Goal: Task Accomplishment & Management: Use online tool/utility

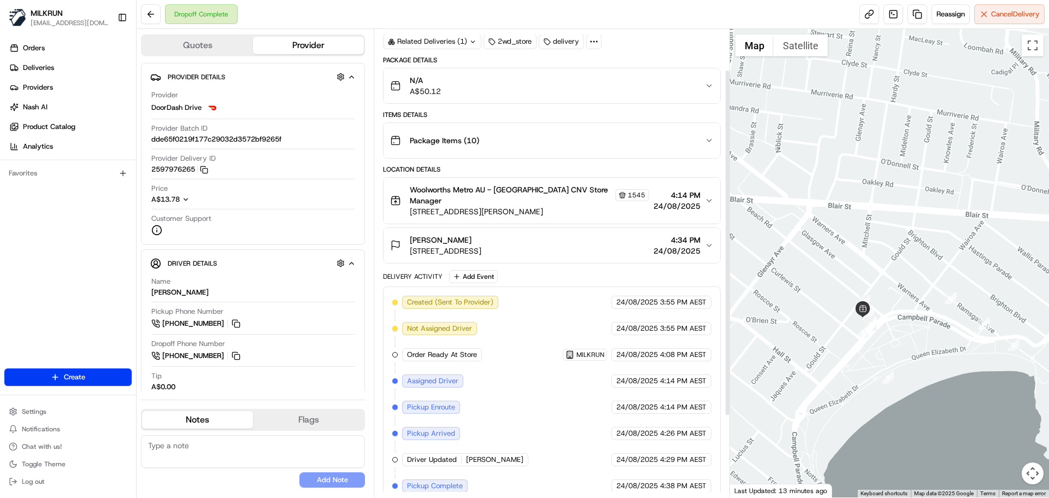
scroll to position [55, 0]
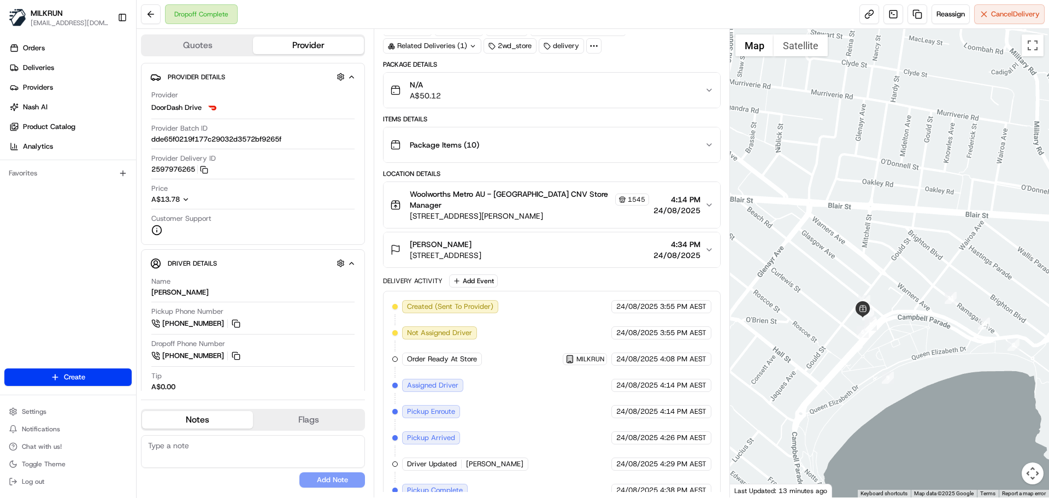
click at [460, 86] on div "N/A A$50.12" at bounding box center [547, 90] width 314 height 22
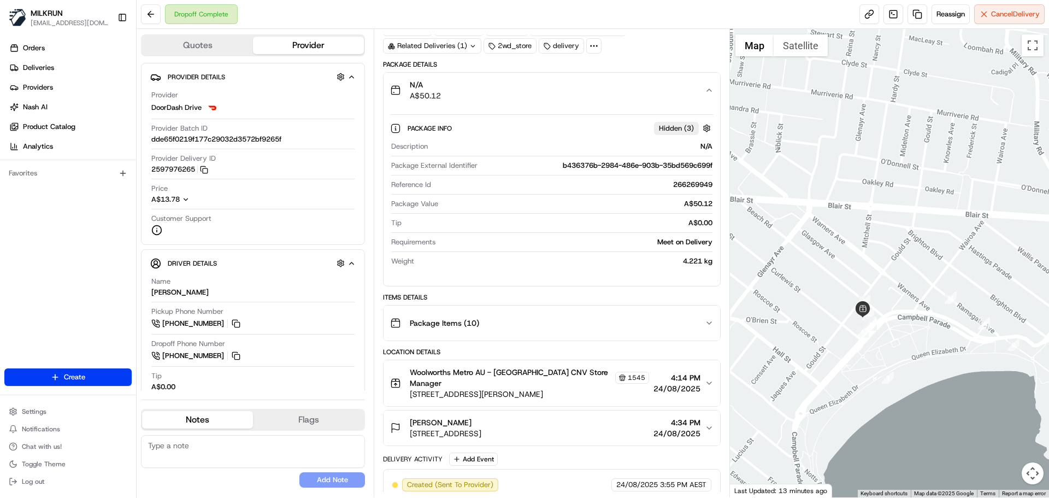
scroll to position [164, 0]
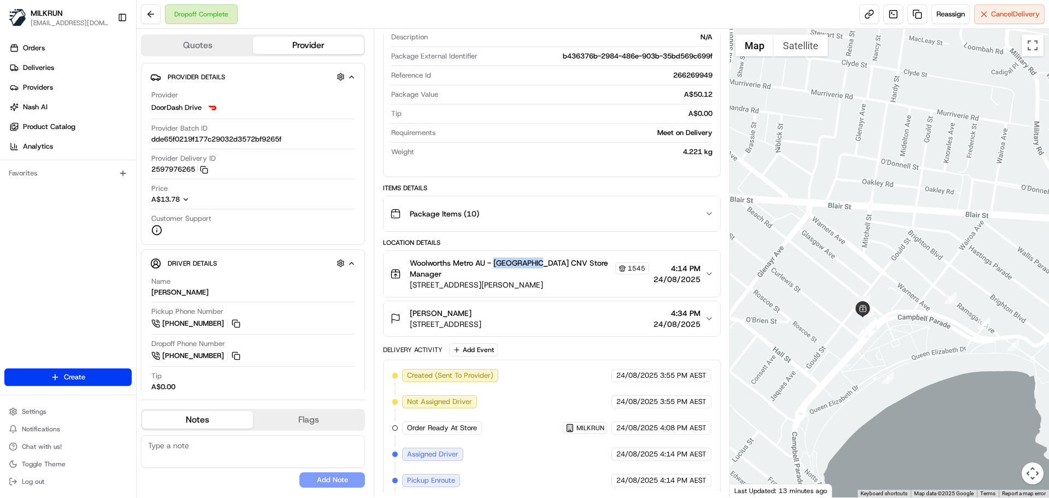
drag, startPoint x: 495, startPoint y: 262, endPoint x: 537, endPoint y: 266, distance: 42.3
click at [537, 266] on span "Woolworths Metro AU - Bondi Beach CNV Store Manager" at bounding box center [511, 268] width 203 height 22
copy span "Bondi Beach"
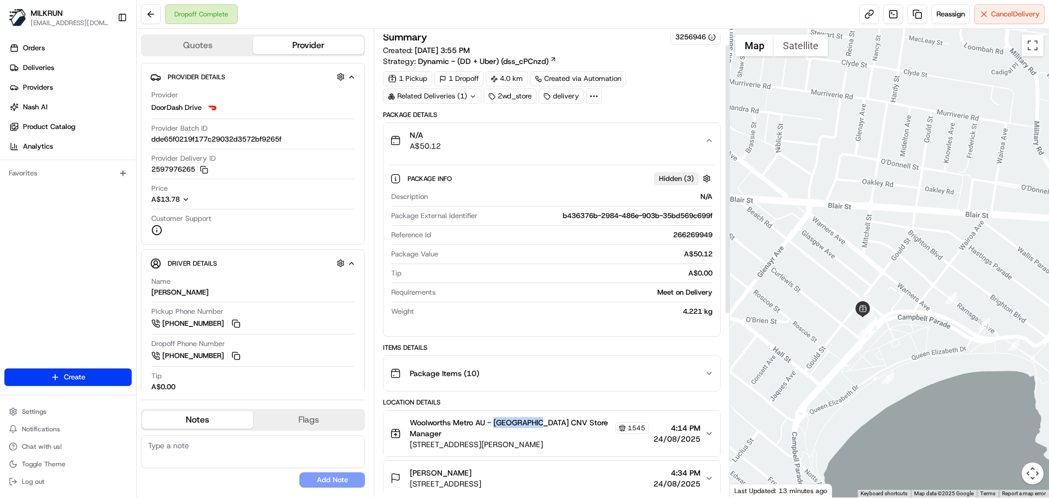
scroll to position [1, 0]
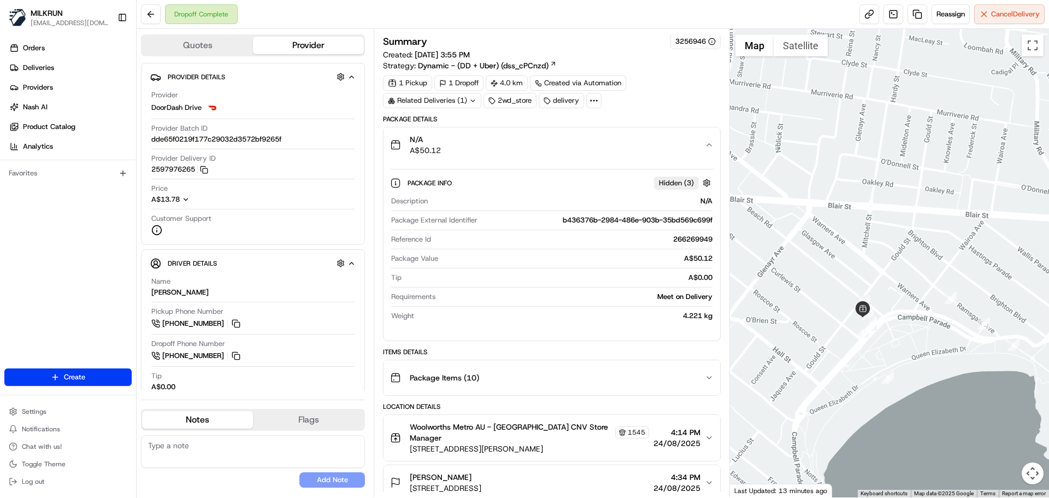
click at [432, 102] on div "Related Deliveries (1)" at bounding box center [432, 100] width 98 height 15
click at [681, 114] on div "Summary 3256946 Created: 24/08/2025 3:55 PM Strategy: Dynamic - (DD + Uber) (ds…" at bounding box center [551, 439] width 337 height 810
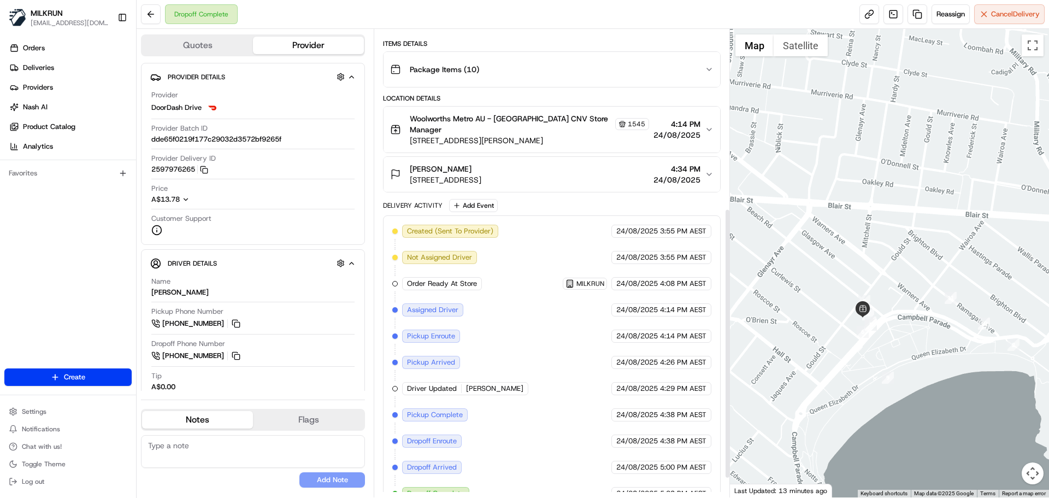
scroll to position [343, 0]
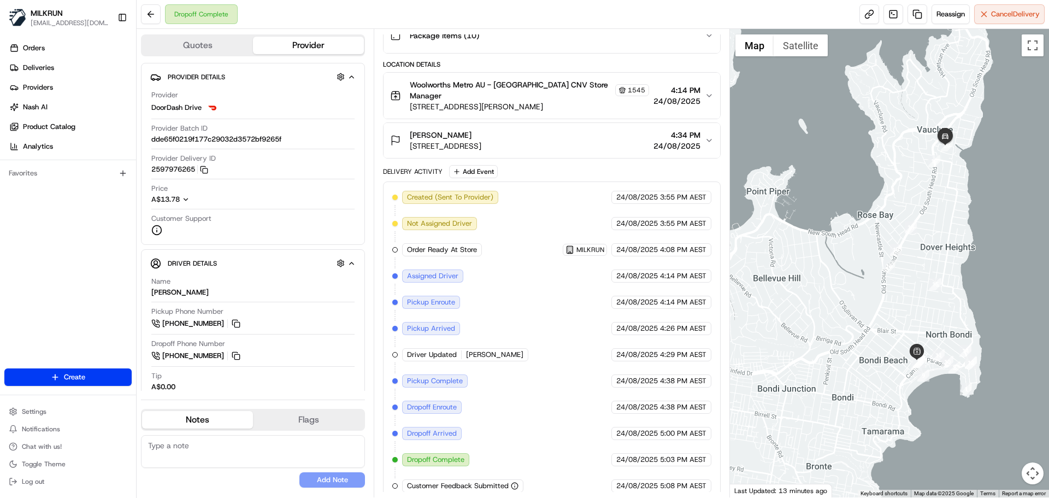
drag, startPoint x: 968, startPoint y: 193, endPoint x: 943, endPoint y: 249, distance: 61.4
click at [943, 249] on div at bounding box center [890, 263] width 320 height 468
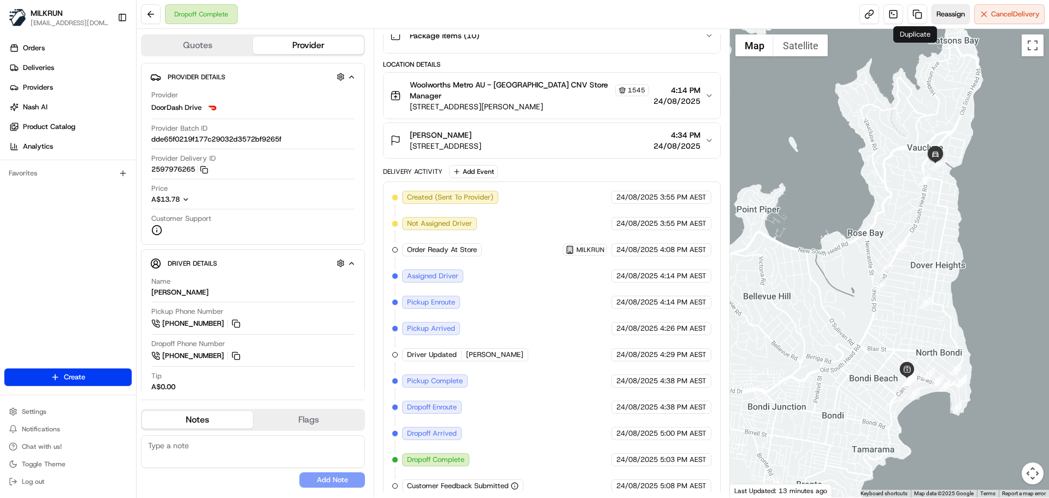
click at [941, 19] on span "Reassign" at bounding box center [951, 14] width 28 height 10
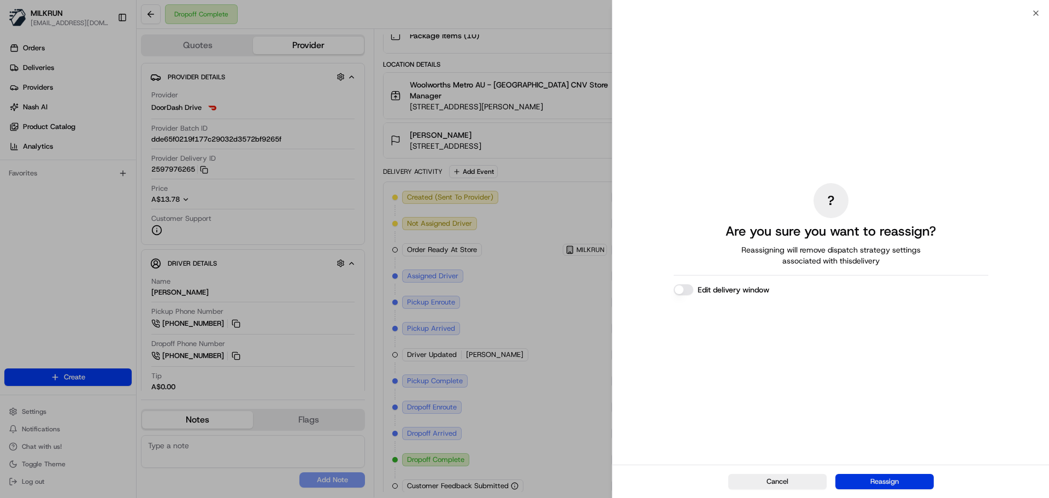
click at [882, 480] on button "Reassign" at bounding box center [885, 481] width 98 height 15
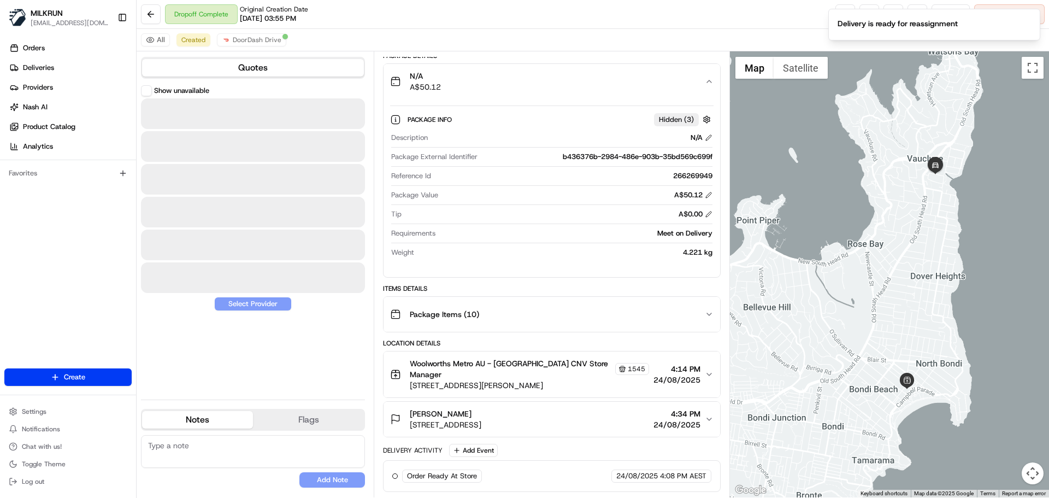
scroll to position [77, 0]
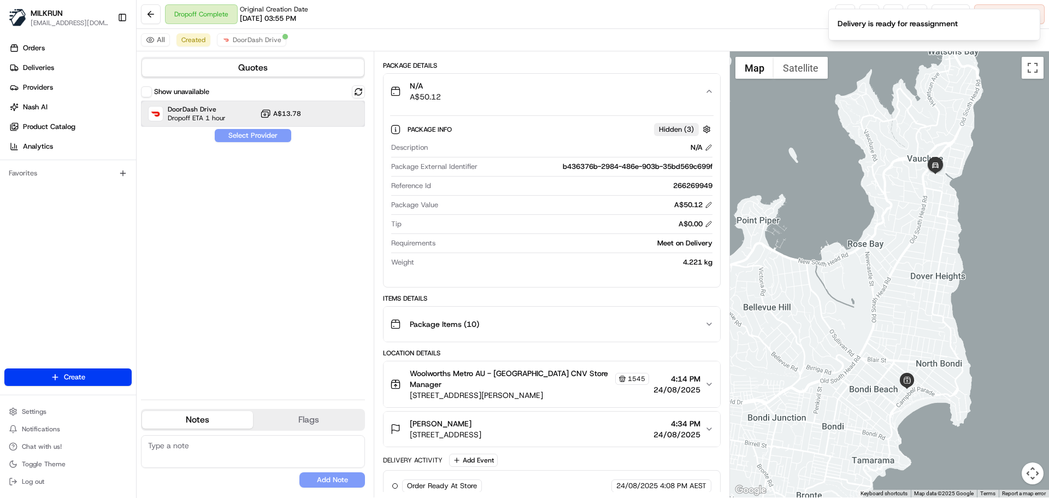
click at [181, 117] on span "Dropoff ETA 1 hour" at bounding box center [197, 118] width 58 height 9
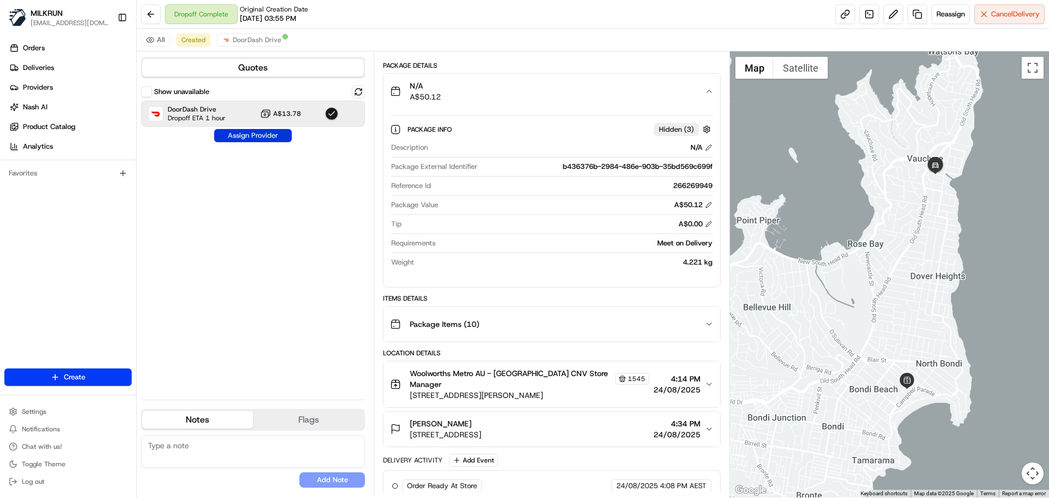
click at [274, 134] on button "Assign Provider" at bounding box center [253, 135] width 78 height 13
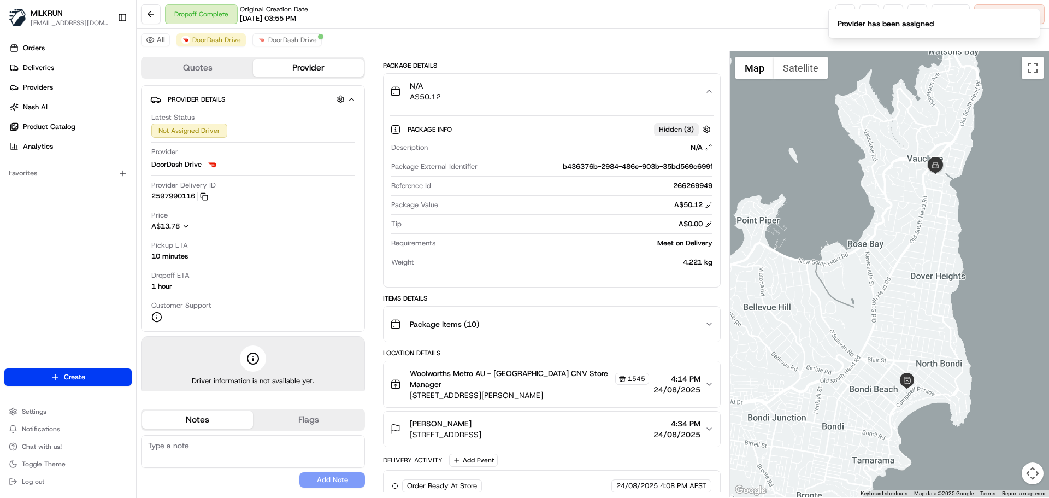
scroll to position [129, 0]
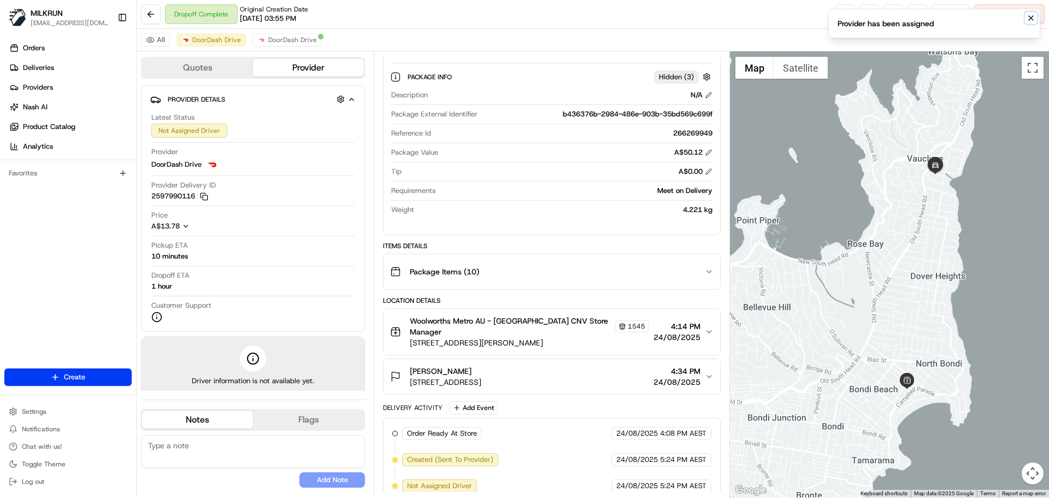
click at [1033, 17] on icon "Notifications (F8)" at bounding box center [1031, 18] width 9 height 9
click at [886, 15] on button at bounding box center [894, 14] width 20 height 20
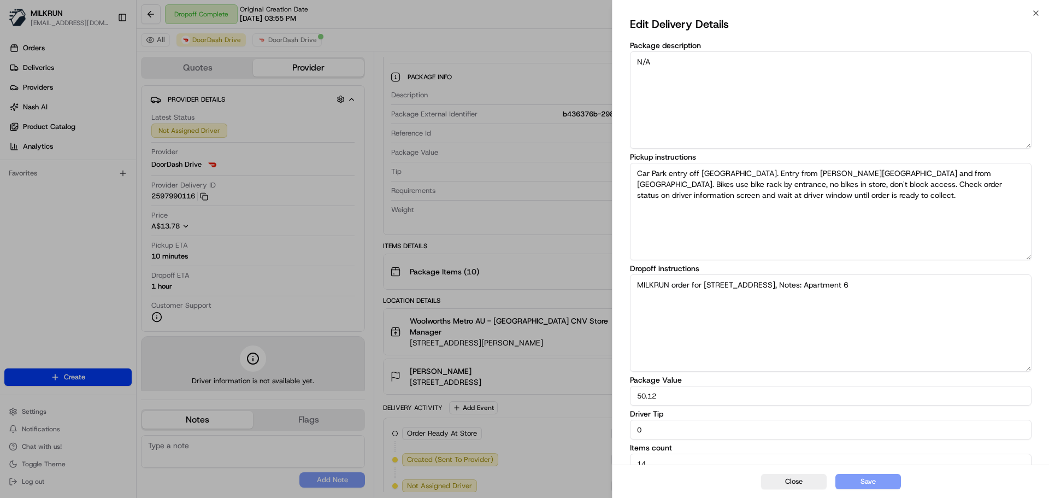
click at [703, 436] on input "0" at bounding box center [831, 430] width 402 height 20
type input "10"
click at [872, 479] on button "Save" at bounding box center [869, 481] width 66 height 15
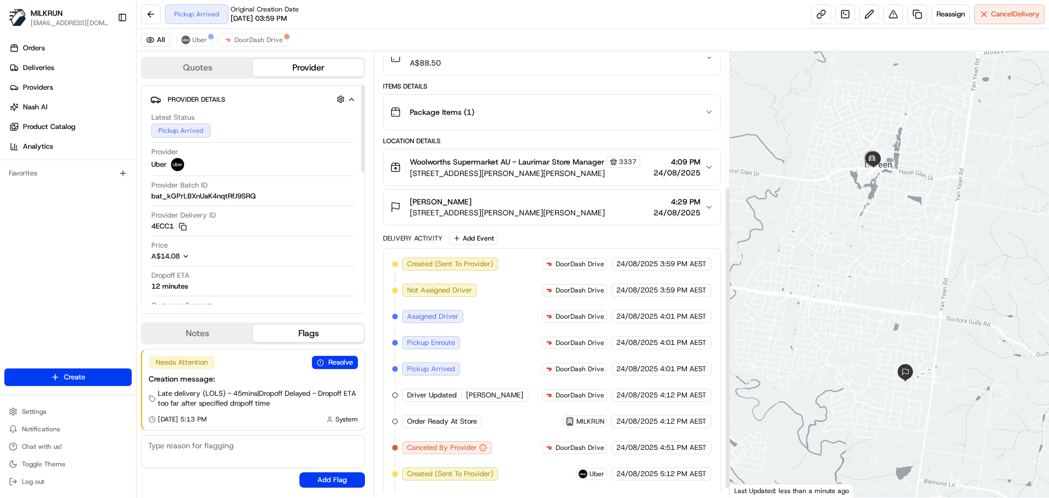
scroll to position [213, 0]
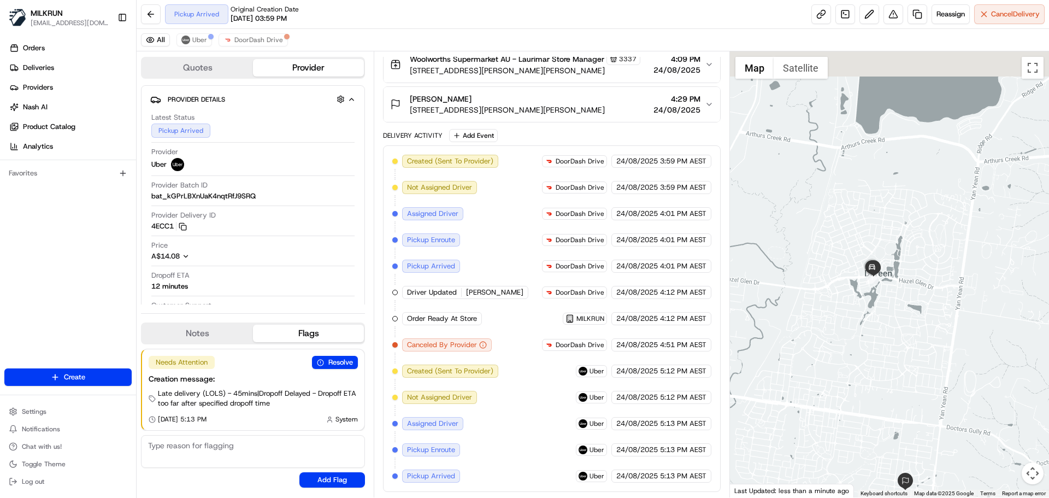
drag, startPoint x: 858, startPoint y: 207, endPoint x: 860, endPoint y: 345, distance: 138.3
click at [860, 345] on div at bounding box center [890, 274] width 320 height 446
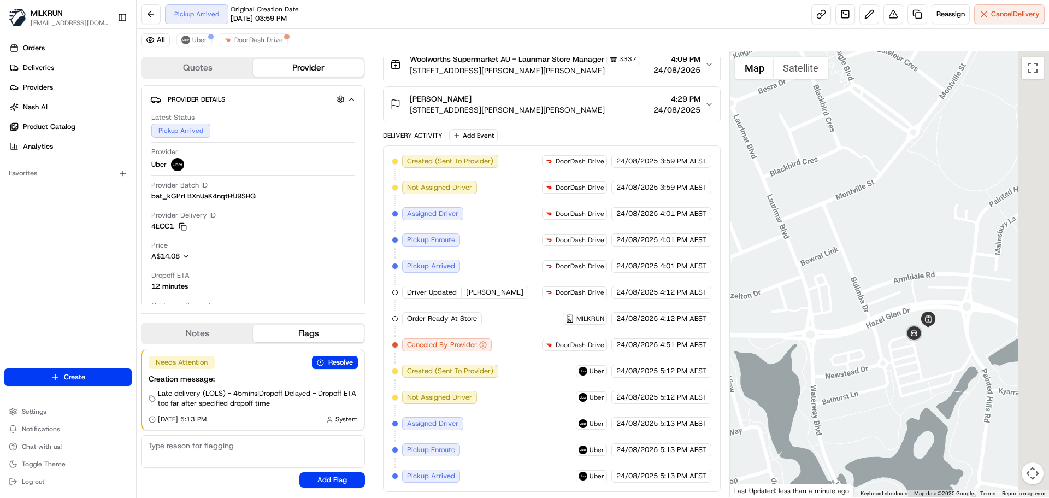
drag, startPoint x: 963, startPoint y: 342, endPoint x: 865, endPoint y: 364, distance: 100.9
click at [865, 364] on div at bounding box center [890, 274] width 320 height 446
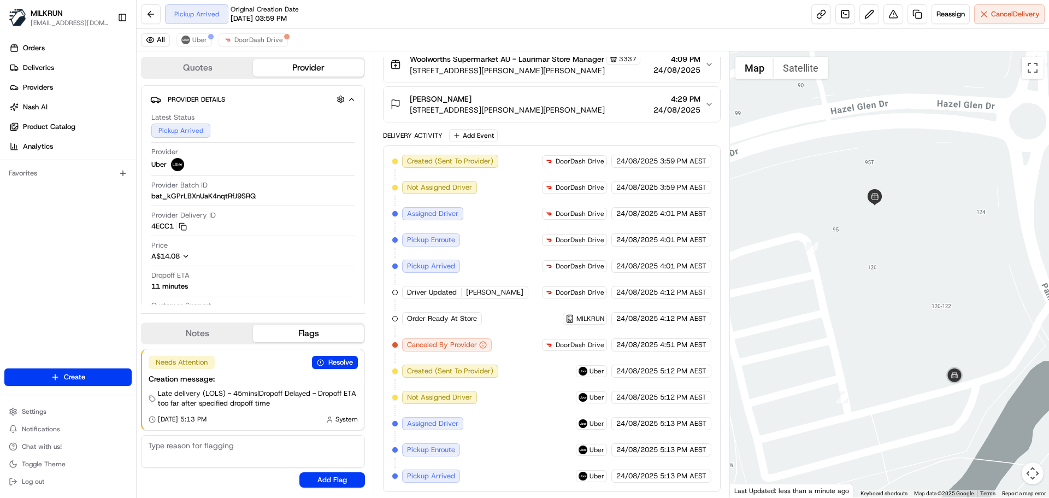
drag, startPoint x: 903, startPoint y: 292, endPoint x: 876, endPoint y: 267, distance: 37.5
click at [876, 267] on div at bounding box center [890, 274] width 320 height 446
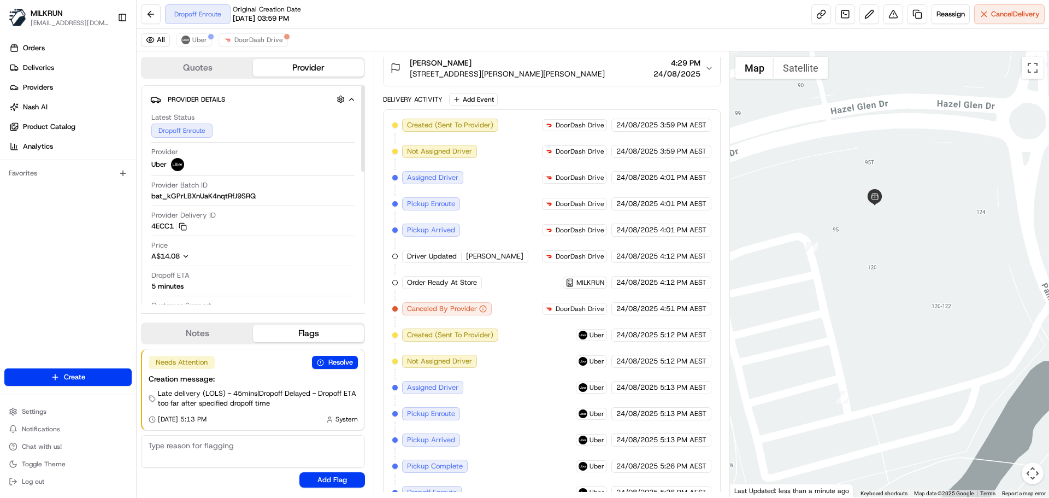
scroll to position [266, 0]
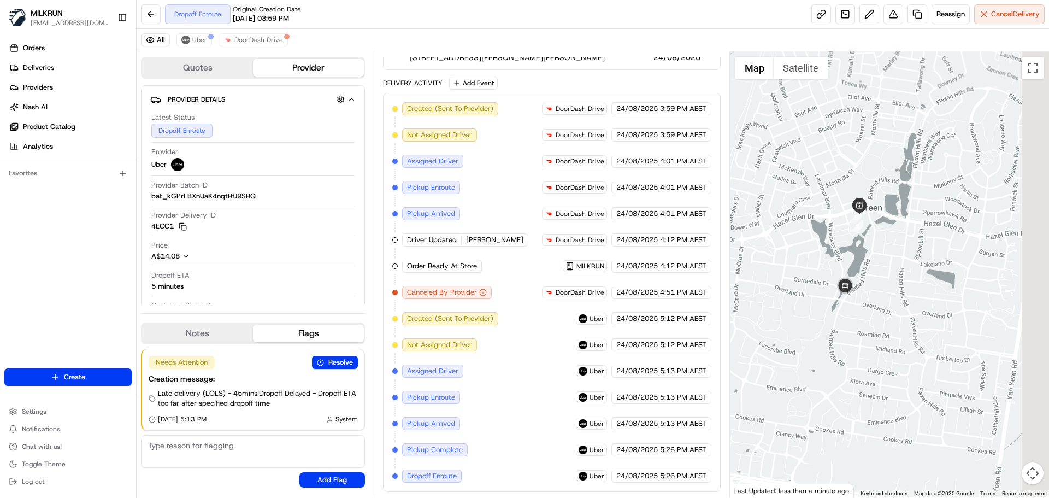
drag, startPoint x: 933, startPoint y: 402, endPoint x: 889, endPoint y: 235, distance: 173.0
click at [889, 235] on div at bounding box center [890, 274] width 320 height 446
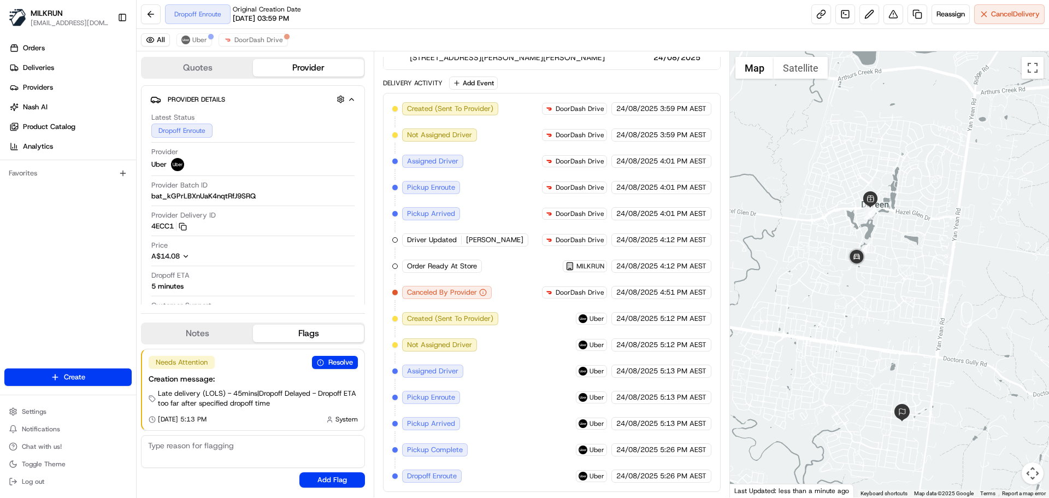
drag, startPoint x: 828, startPoint y: 374, endPoint x: 827, endPoint y: 346, distance: 27.3
click at [827, 346] on div at bounding box center [890, 274] width 320 height 446
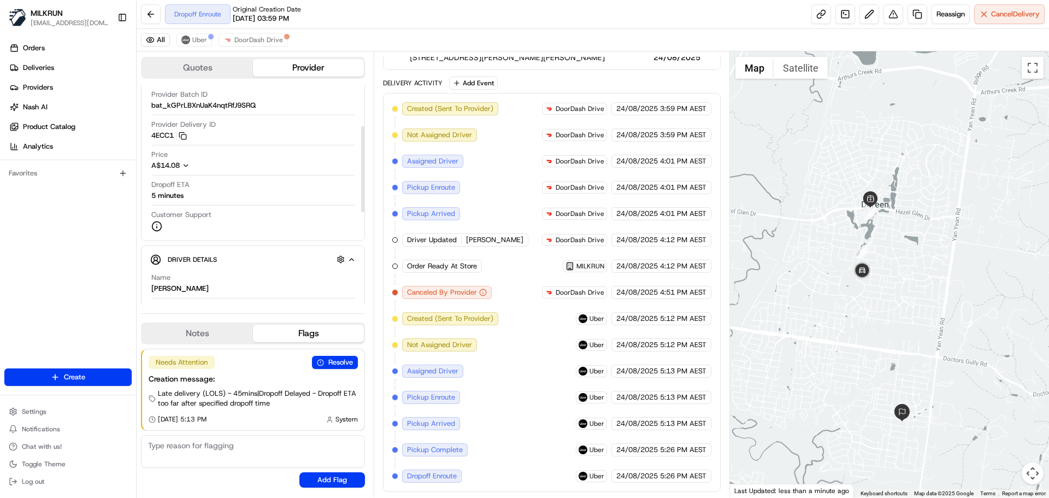
scroll to position [109, 0]
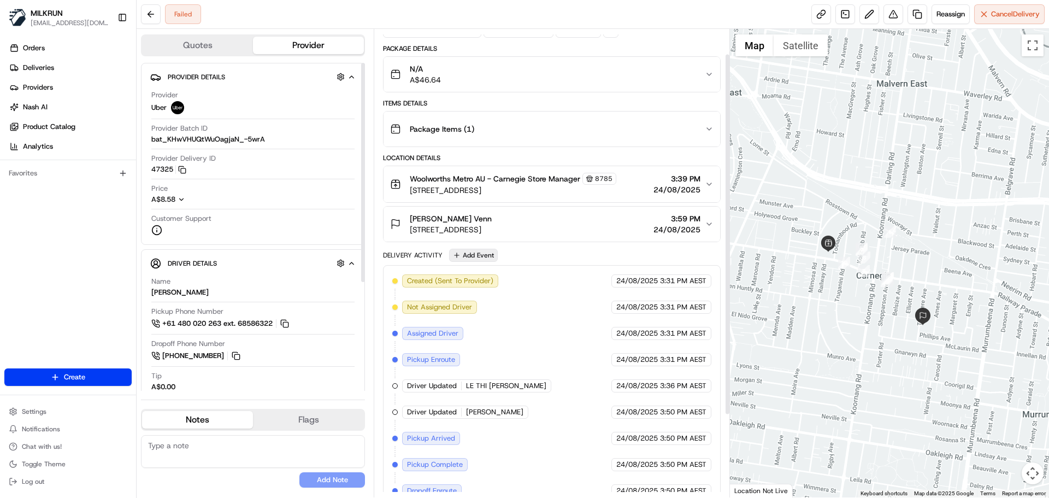
scroll to position [138, 0]
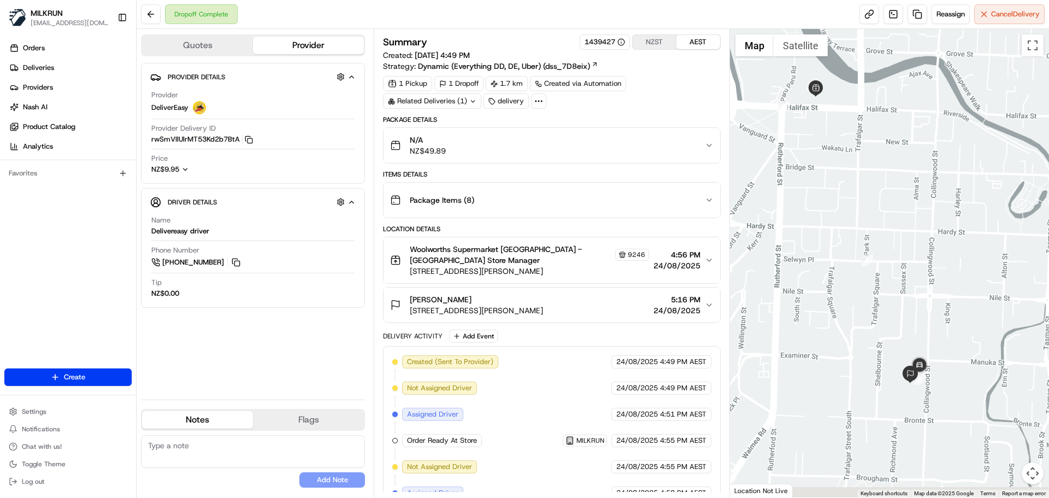
drag, startPoint x: 920, startPoint y: 419, endPoint x: 860, endPoint y: 360, distance: 84.2
click at [860, 360] on div at bounding box center [890, 263] width 320 height 468
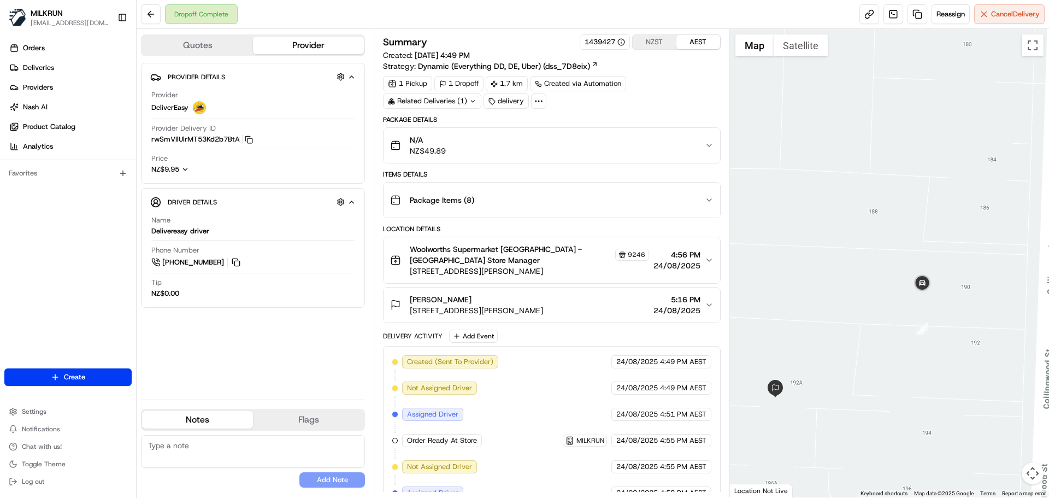
drag, startPoint x: 908, startPoint y: 223, endPoint x: 876, endPoint y: 362, distance: 142.2
click at [876, 362] on div at bounding box center [890, 263] width 320 height 468
drag, startPoint x: 876, startPoint y: 362, endPoint x: 916, endPoint y: 341, distance: 44.5
click at [916, 341] on div at bounding box center [890, 263] width 320 height 468
drag, startPoint x: 913, startPoint y: 338, endPoint x: 891, endPoint y: 345, distance: 22.8
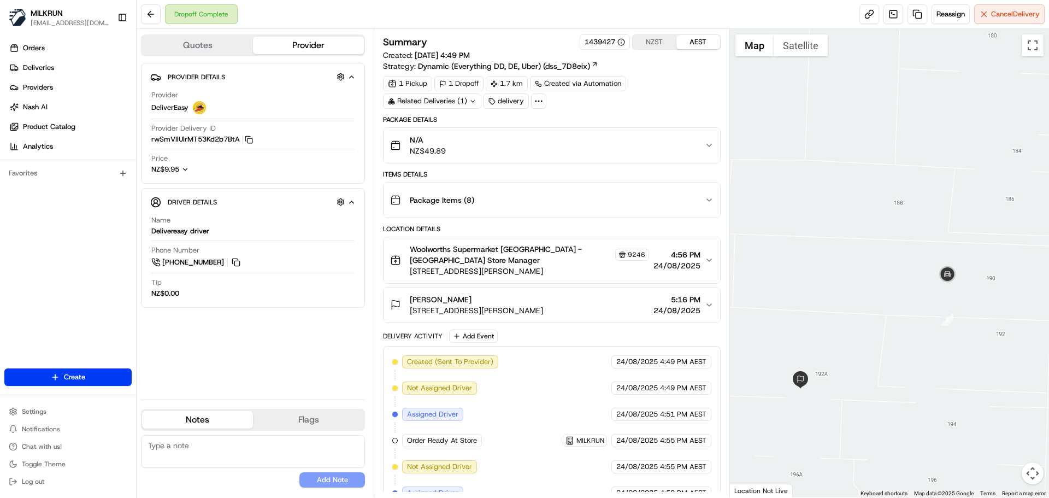
click at [891, 345] on div at bounding box center [890, 263] width 320 height 468
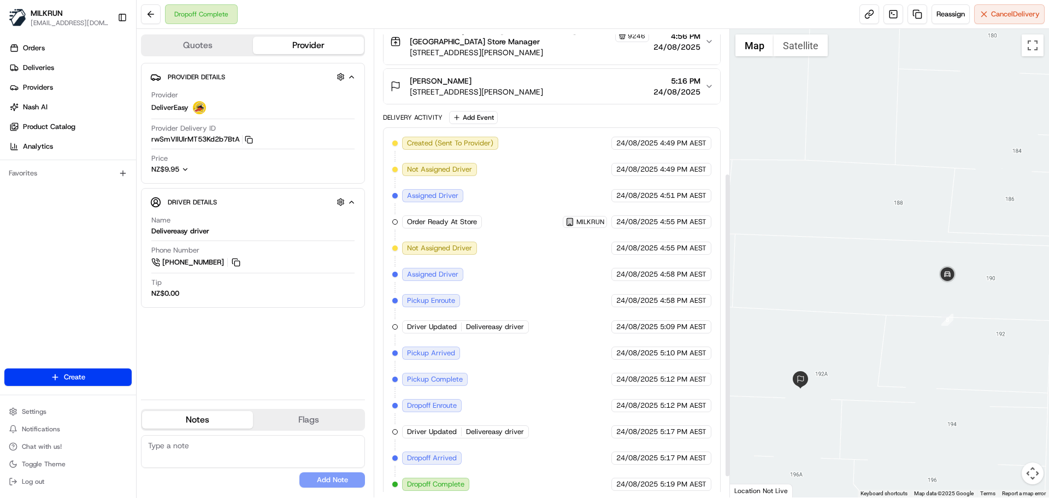
scroll to position [253, 0]
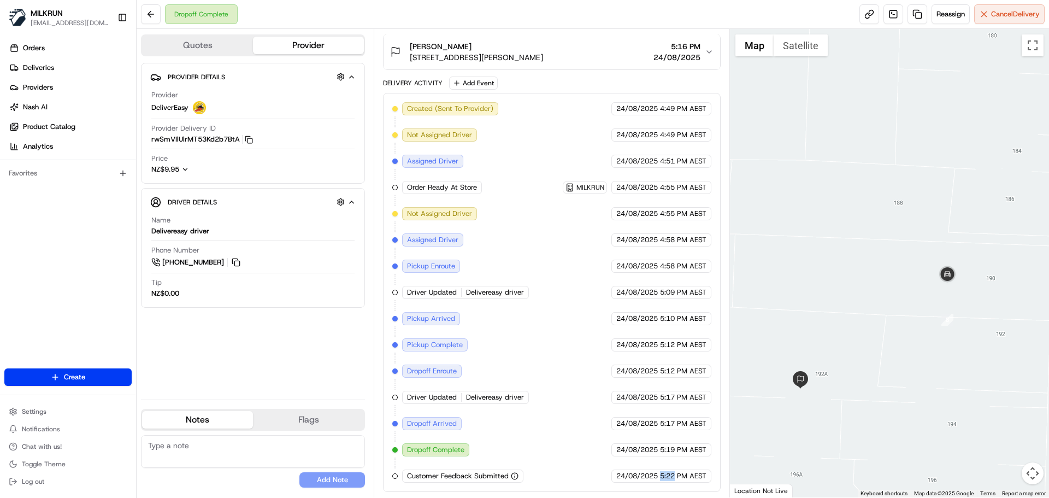
drag, startPoint x: 674, startPoint y: 475, endPoint x: 656, endPoint y: 472, distance: 18.2
click at [656, 472] on div "[DATE] 5:22 PM AEST" at bounding box center [661, 475] width 100 height 13
click at [661, 472] on span "5:22 PM AEST" at bounding box center [683, 476] width 46 height 10
click at [658, 450] on div "[DATE] 5:19 PM AEST" at bounding box center [661, 449] width 100 height 13
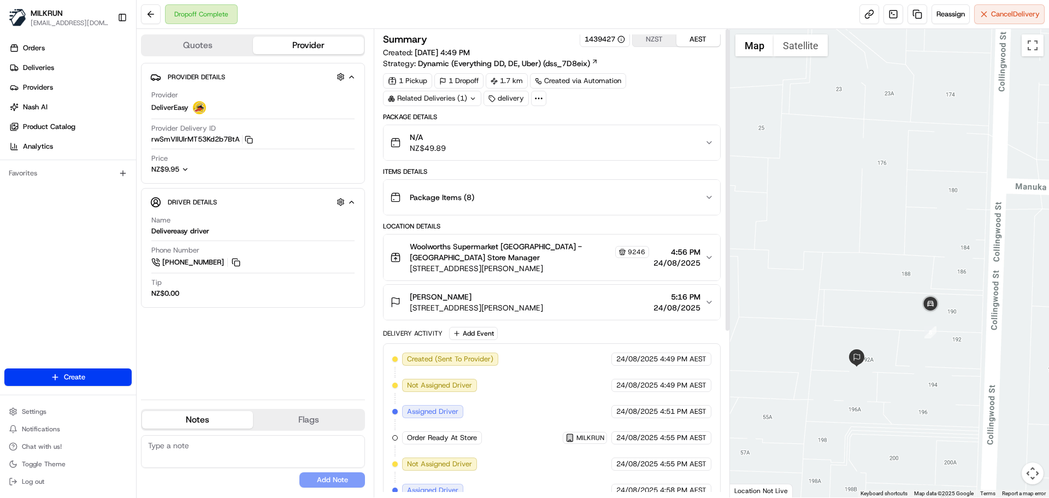
scroll to position [0, 0]
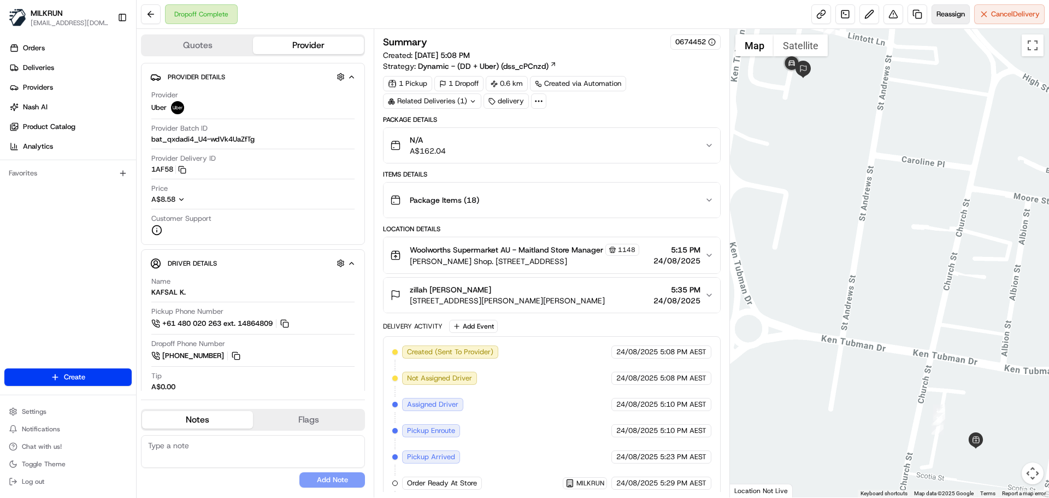
click at [940, 15] on span "Reassign" at bounding box center [951, 14] width 28 height 10
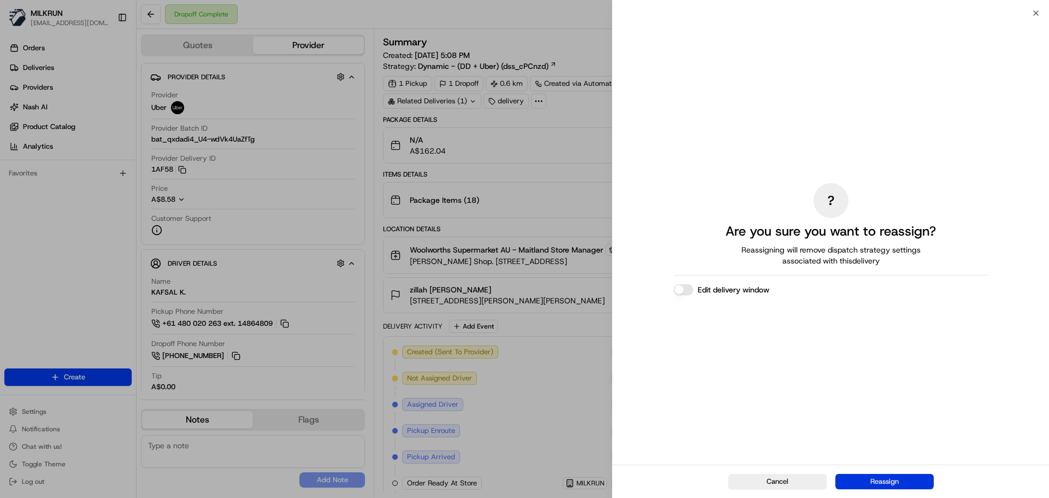
click at [864, 481] on button "Reassign" at bounding box center [885, 481] width 98 height 15
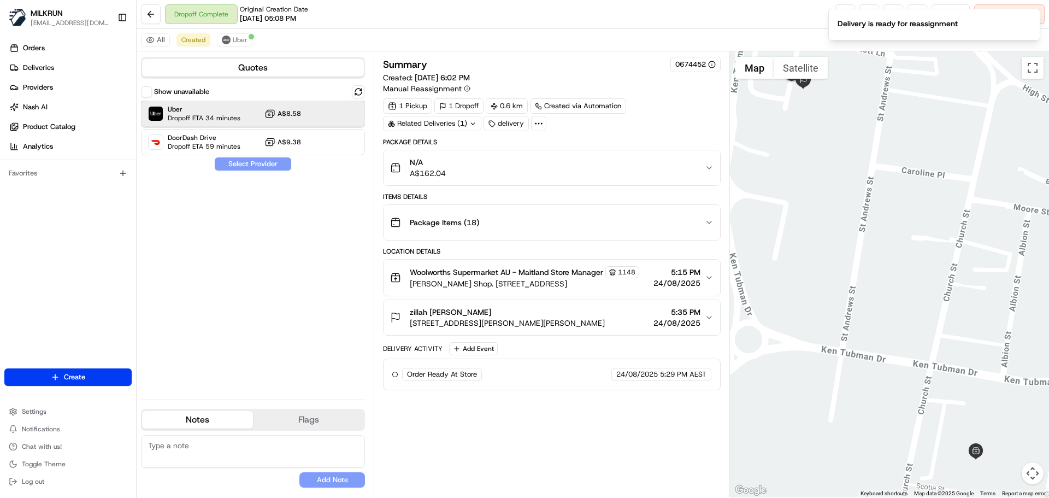
click at [224, 117] on span "Dropoff ETA 34 minutes" at bounding box center [204, 118] width 73 height 9
click at [225, 164] on button "Assign Provider" at bounding box center [253, 163] width 78 height 13
